Goal: Task Accomplishment & Management: Use online tool/utility

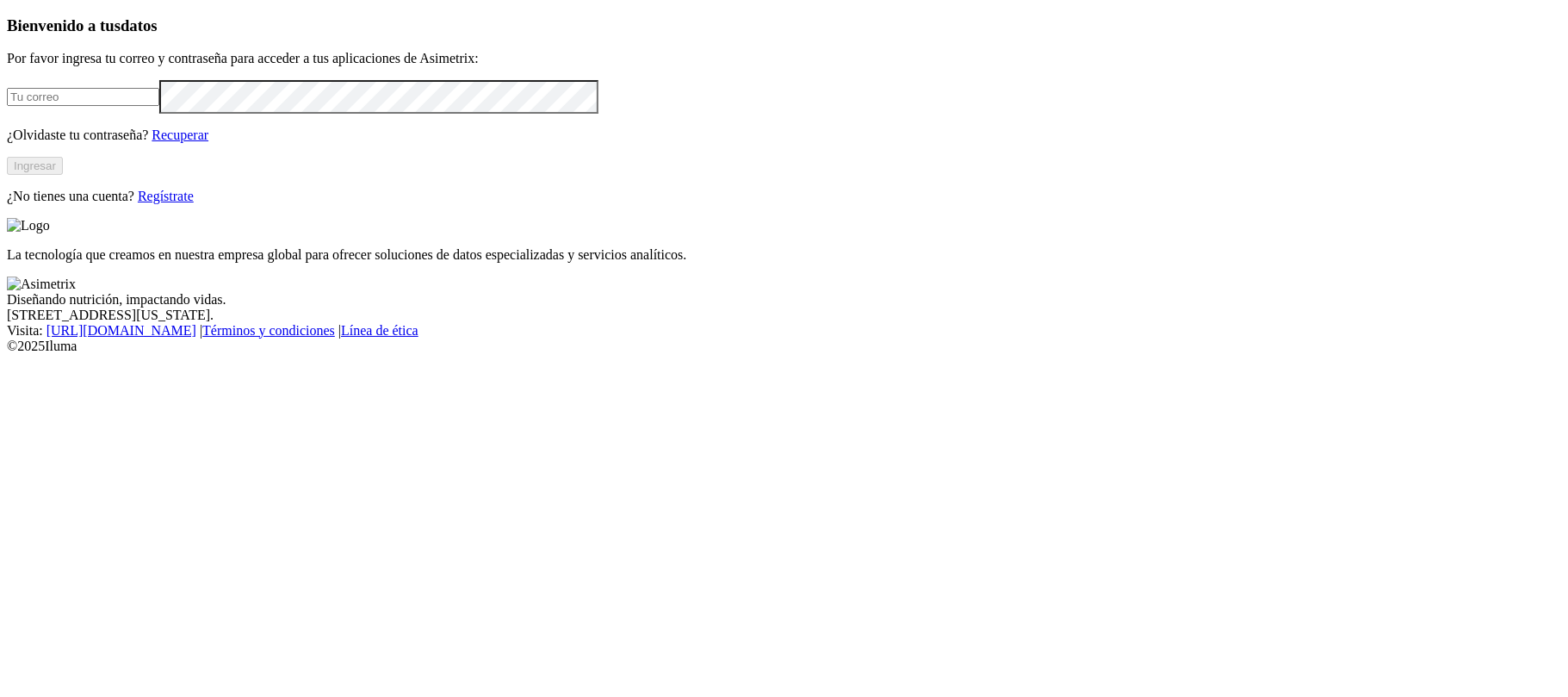
type input "[PERSON_NAME][EMAIL_ADDRESS][PERSON_NAME][DOMAIN_NAME]"
click at [63, 174] on button "Ingresar" at bounding box center [35, 165] width 56 height 18
